Goal: Task Accomplishment & Management: Use online tool/utility

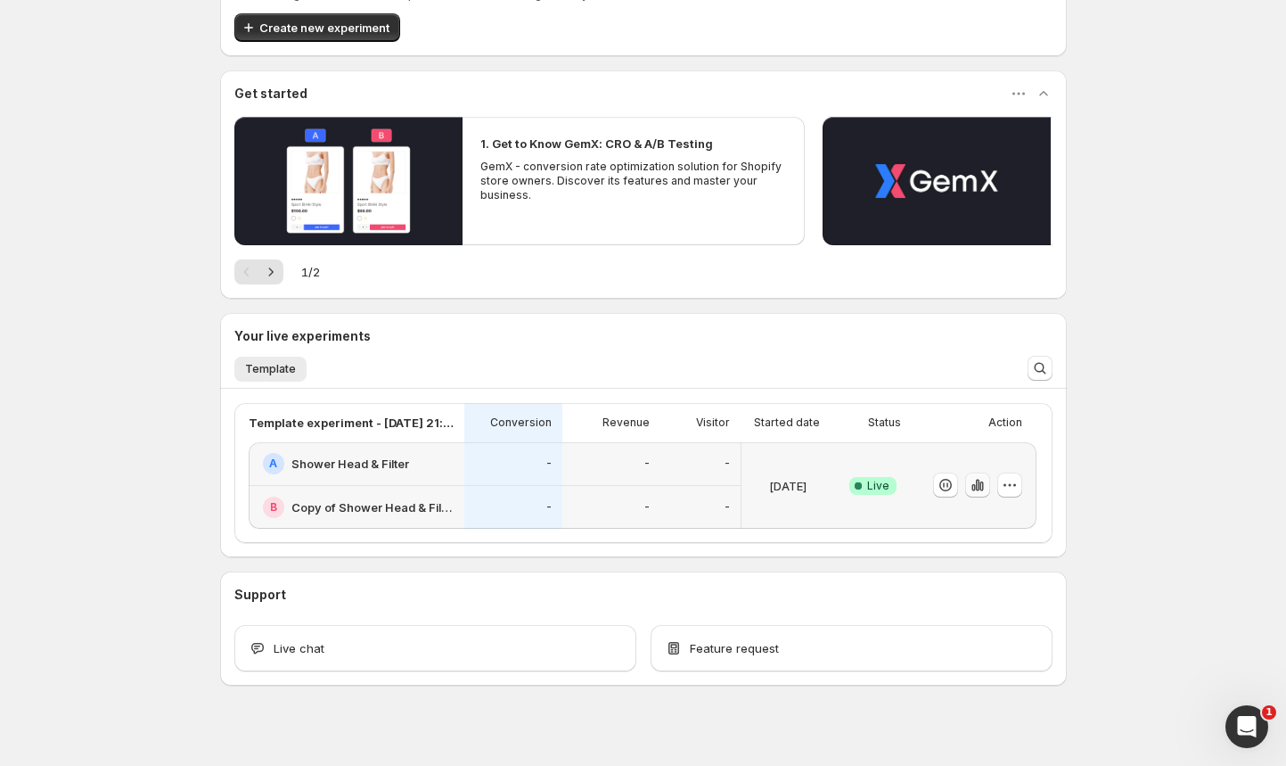
click at [979, 484] on icon "button" at bounding box center [977, 485] width 4 height 12
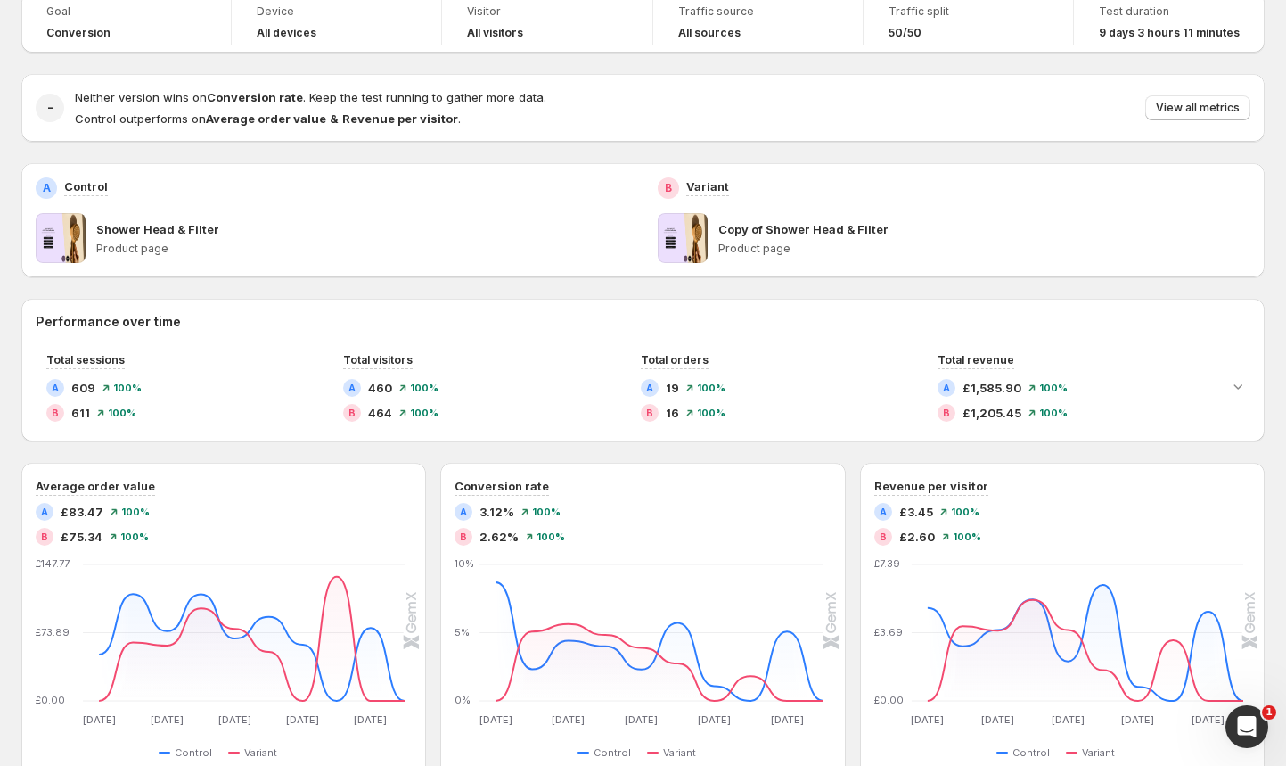
scroll to position [282, 0]
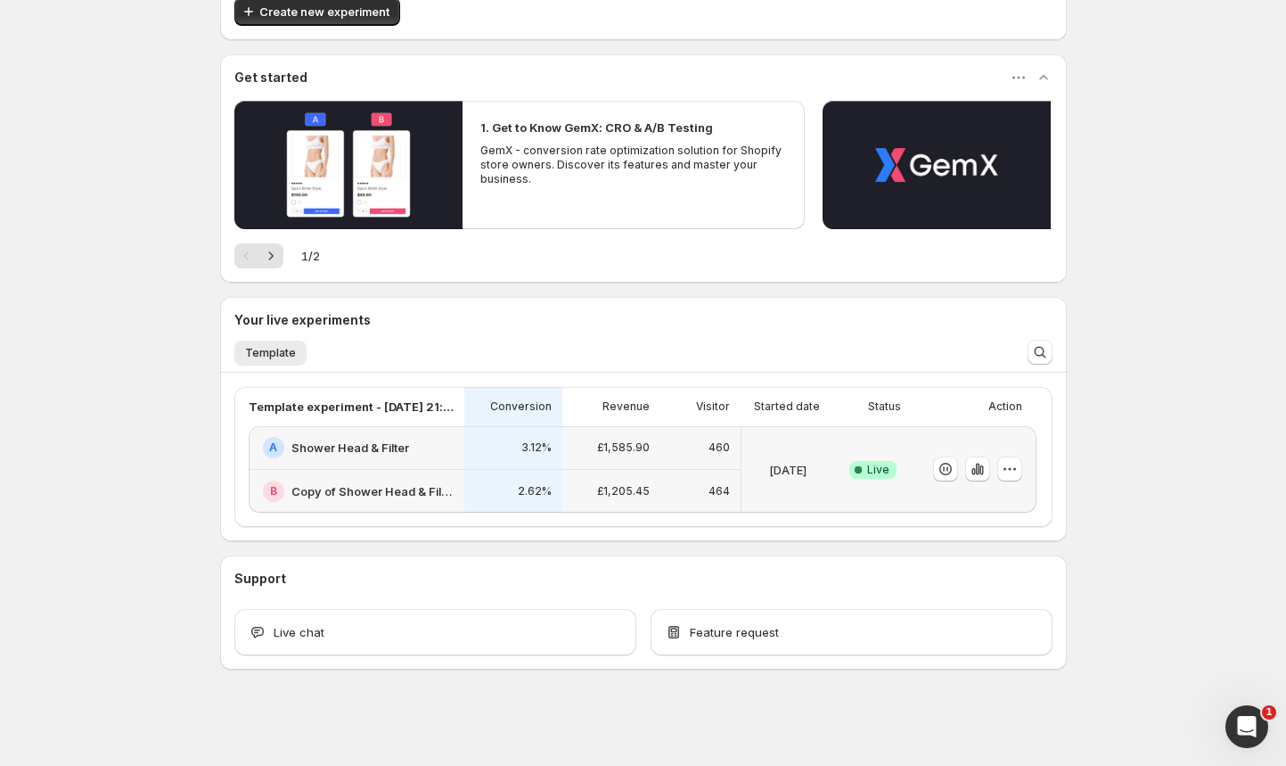
scroll to position [110, 0]
click at [969, 477] on div at bounding box center [977, 469] width 89 height 26
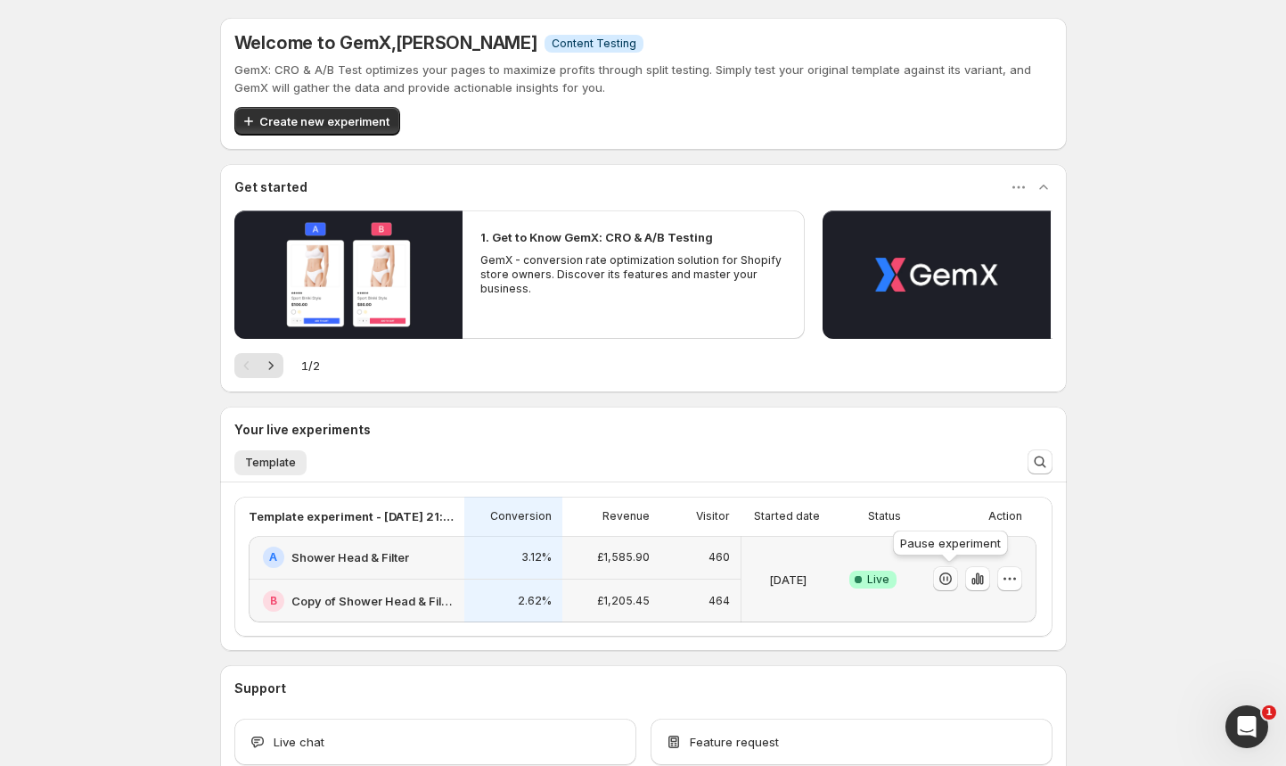
click at [950, 577] on icon "button" at bounding box center [946, 578] width 18 height 18
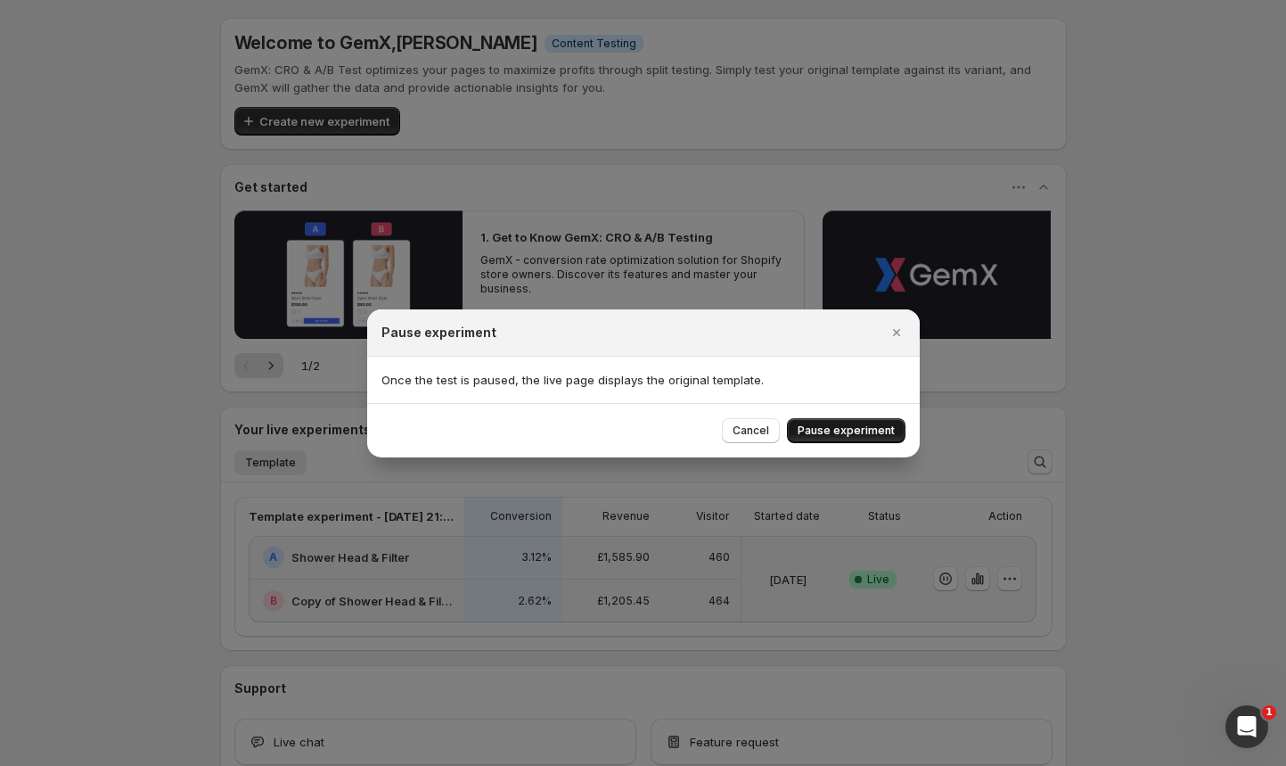
click at [815, 424] on span "Pause experiment" at bounding box center [846, 430] width 97 height 14
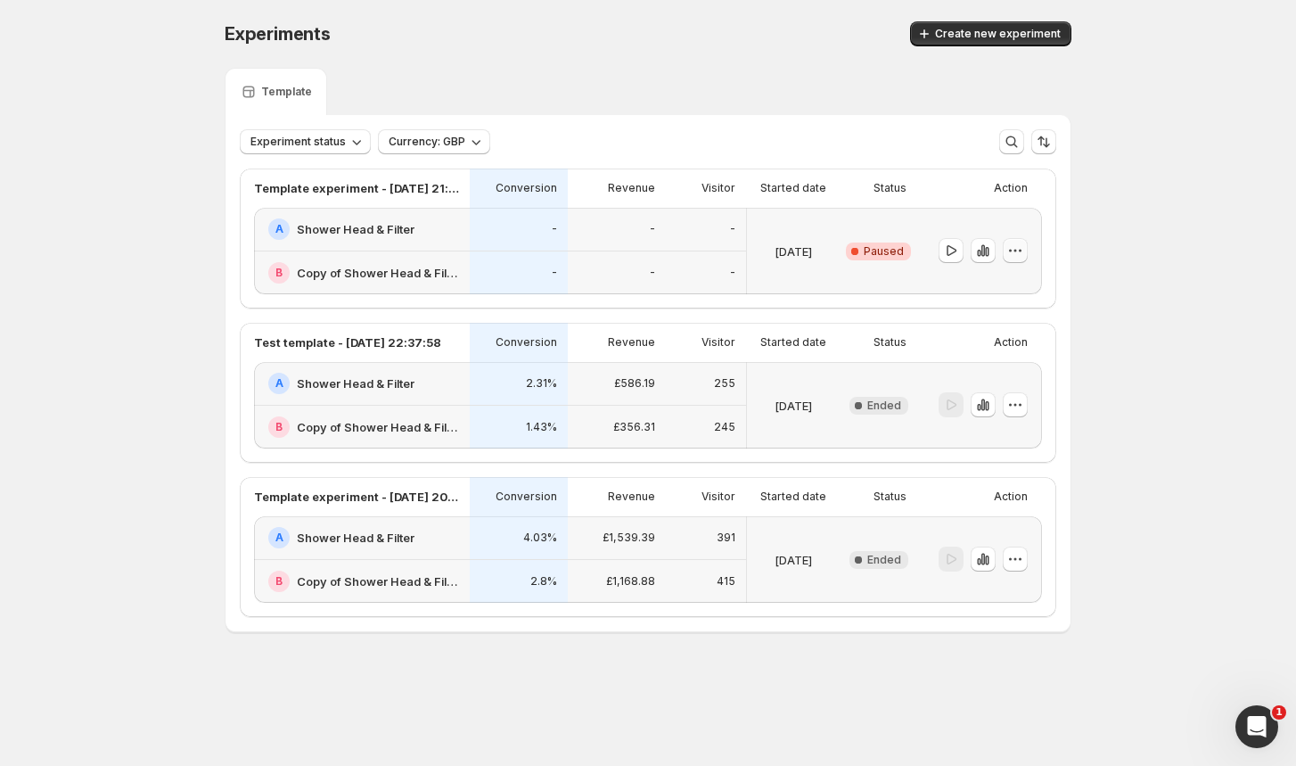
click at [1017, 251] on icon "button" at bounding box center [1015, 251] width 18 height 18
click at [1004, 347] on span "End experiment" at bounding box center [1027, 348] width 86 height 14
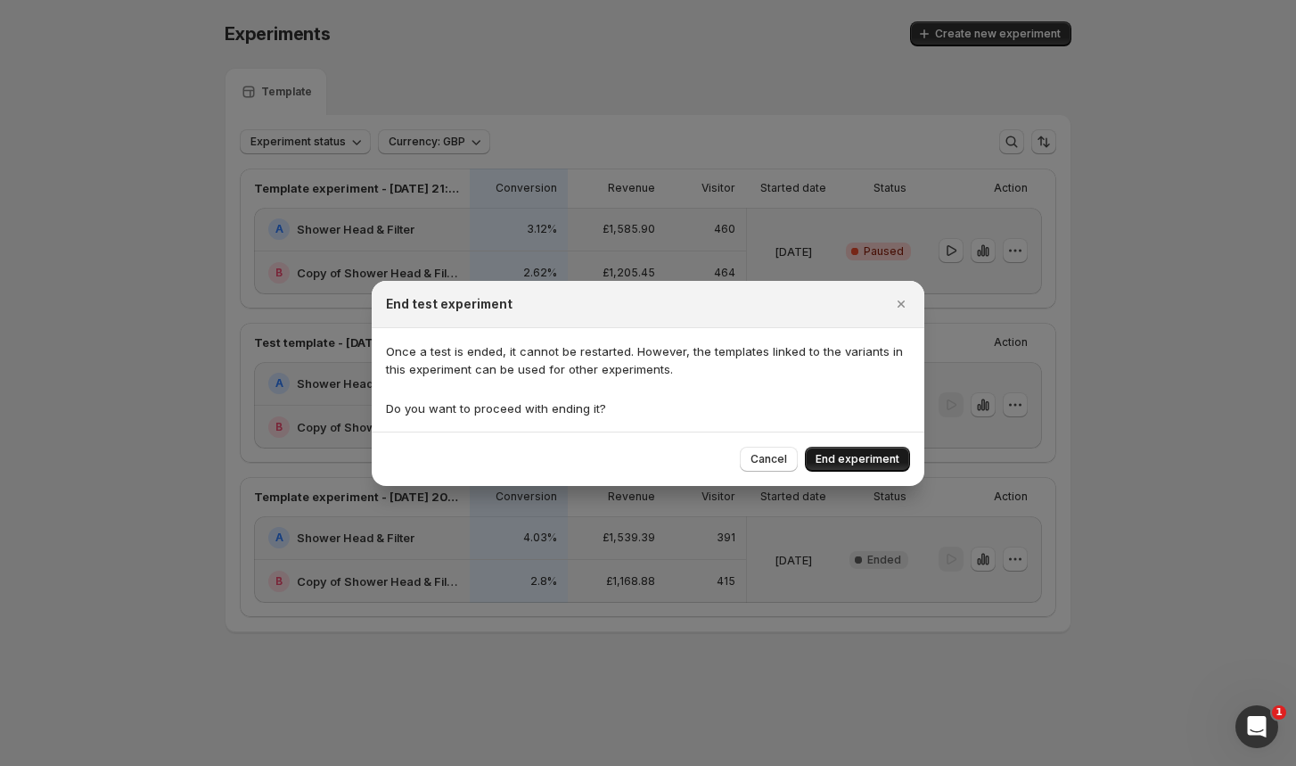
click at [855, 461] on span "End experiment" at bounding box center [857, 459] width 84 height 14
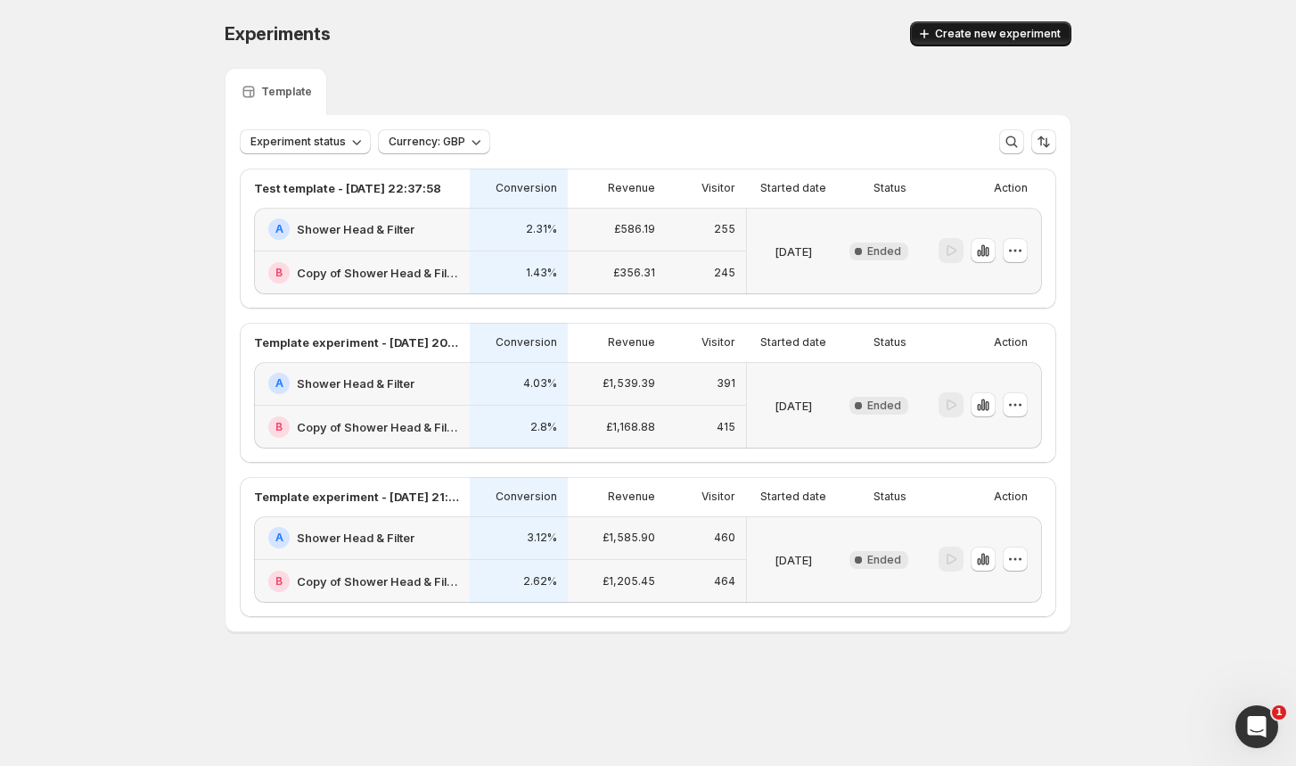
click at [1000, 34] on span "Create new experiment" at bounding box center [998, 34] width 126 height 14
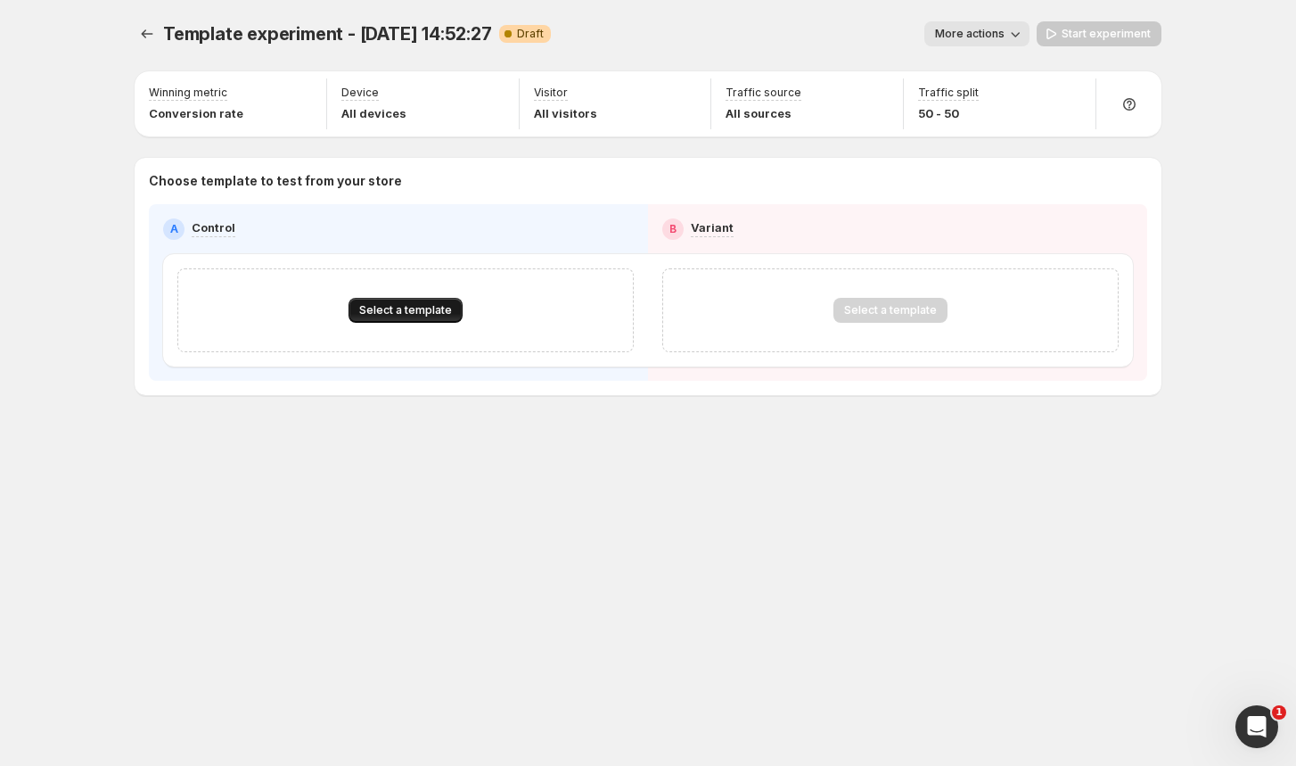
click at [423, 307] on span "Select a template" at bounding box center [405, 310] width 93 height 14
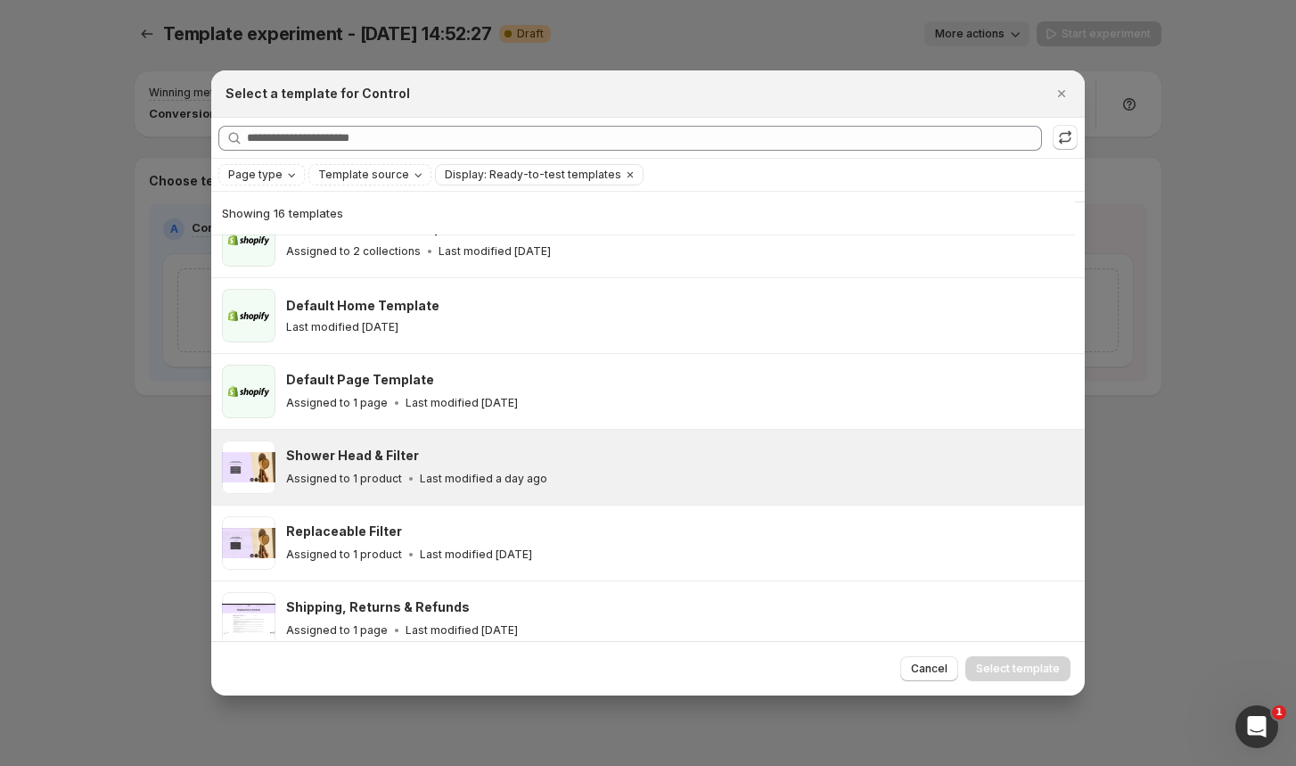
scroll to position [40, 0]
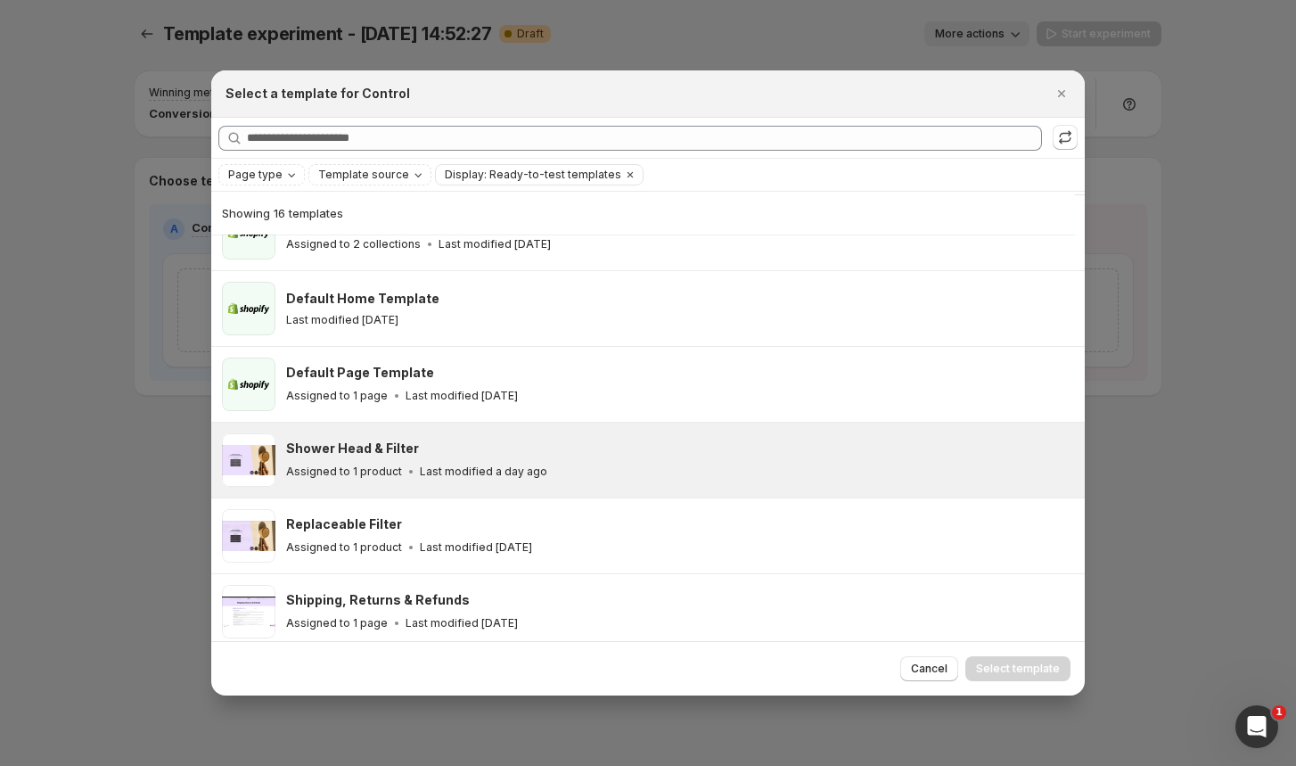
click at [541, 463] on div "Assigned to 1 product Last modified a day ago" at bounding box center [677, 472] width 782 height 18
click at [996, 660] on button "Select template" at bounding box center [1017, 668] width 105 height 25
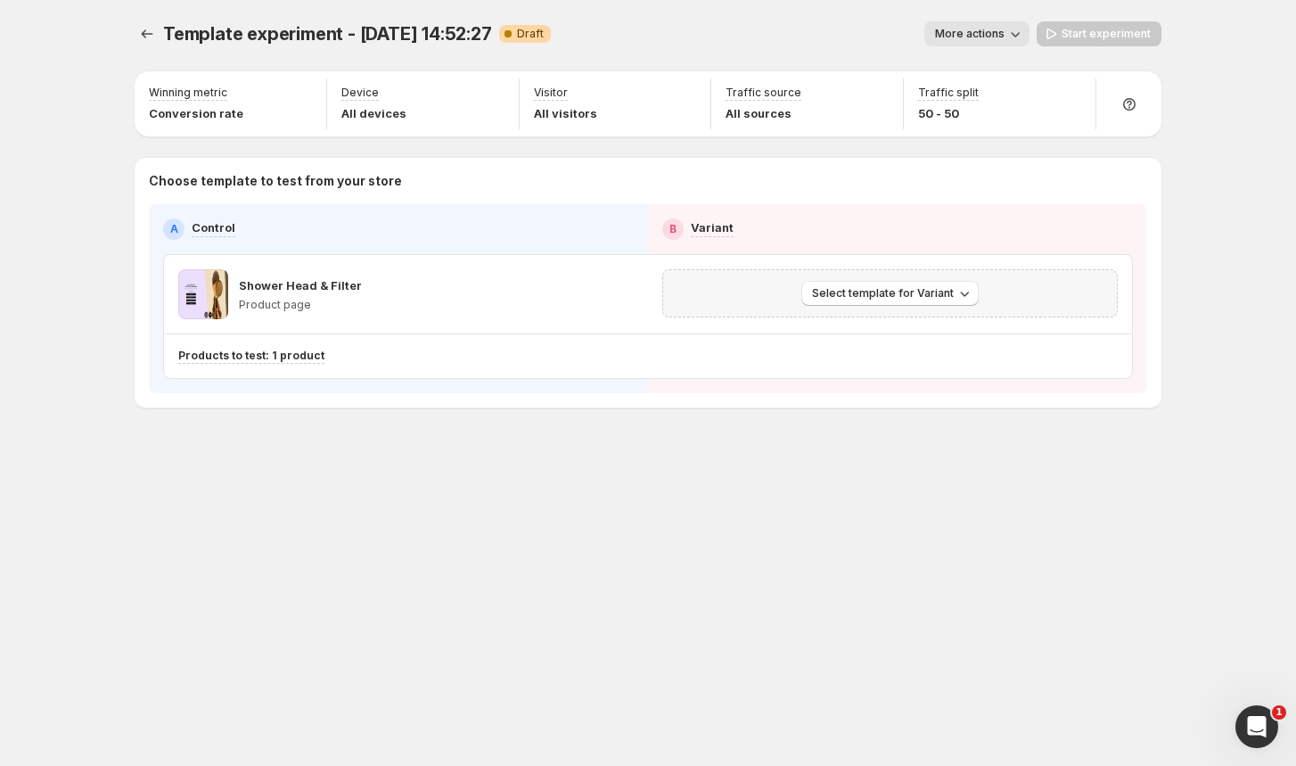
click at [938, 320] on div "Select template for Variant" at bounding box center [890, 293] width 484 height 77
click at [921, 299] on span "Select template for Variant" at bounding box center [883, 293] width 142 height 14
click at [915, 362] on span "Create Variant based on Control" at bounding box center [893, 361] width 182 height 14
